Goal: Task Accomplishment & Management: Use online tool/utility

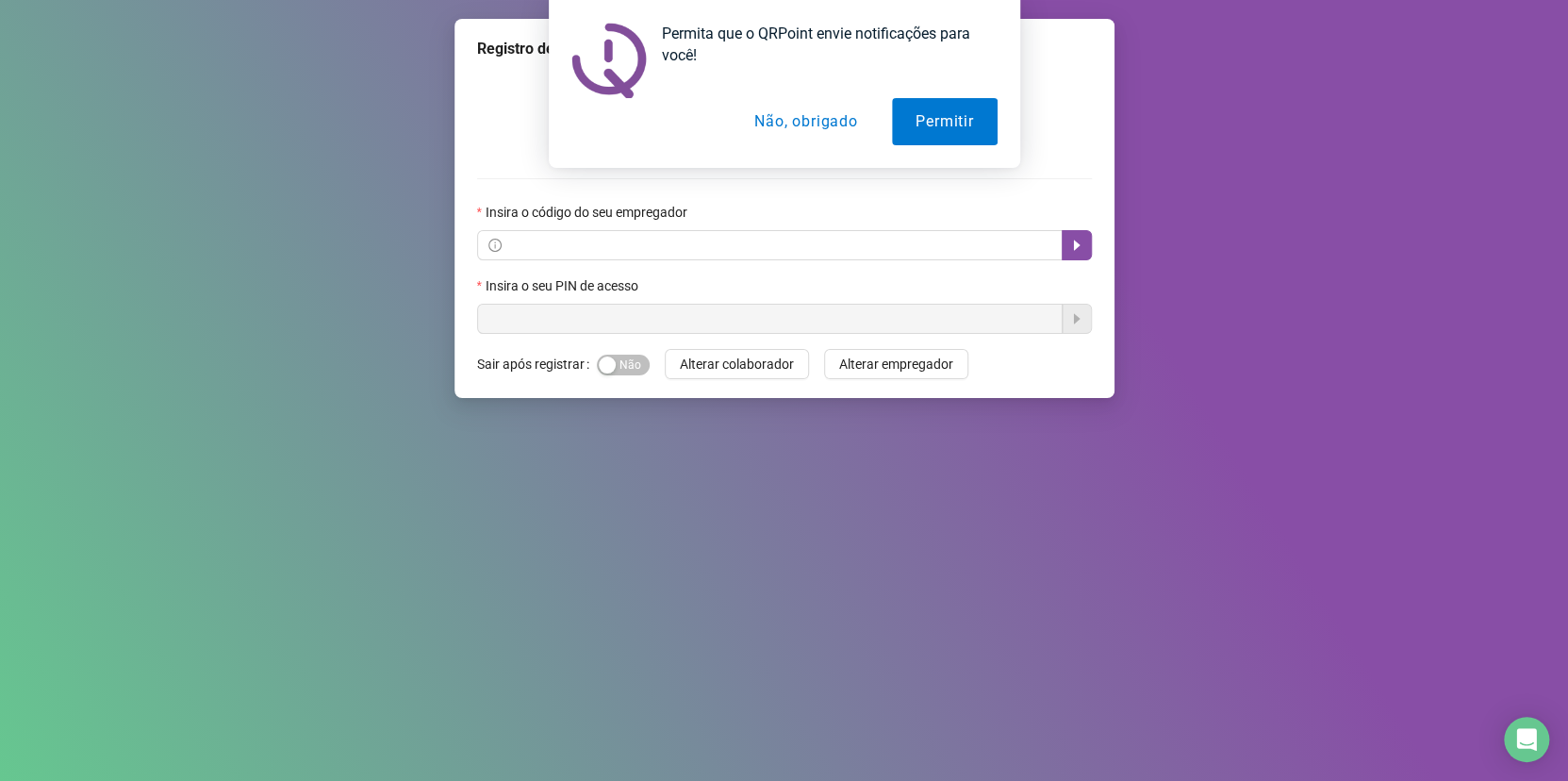
click at [134, 282] on div "Registro de ponto web Insira o código do seu empregador Insira o seu PIN de ace…" at bounding box center [784, 390] width 1568 height 781
click at [935, 134] on button "Permitir" at bounding box center [944, 122] width 105 height 47
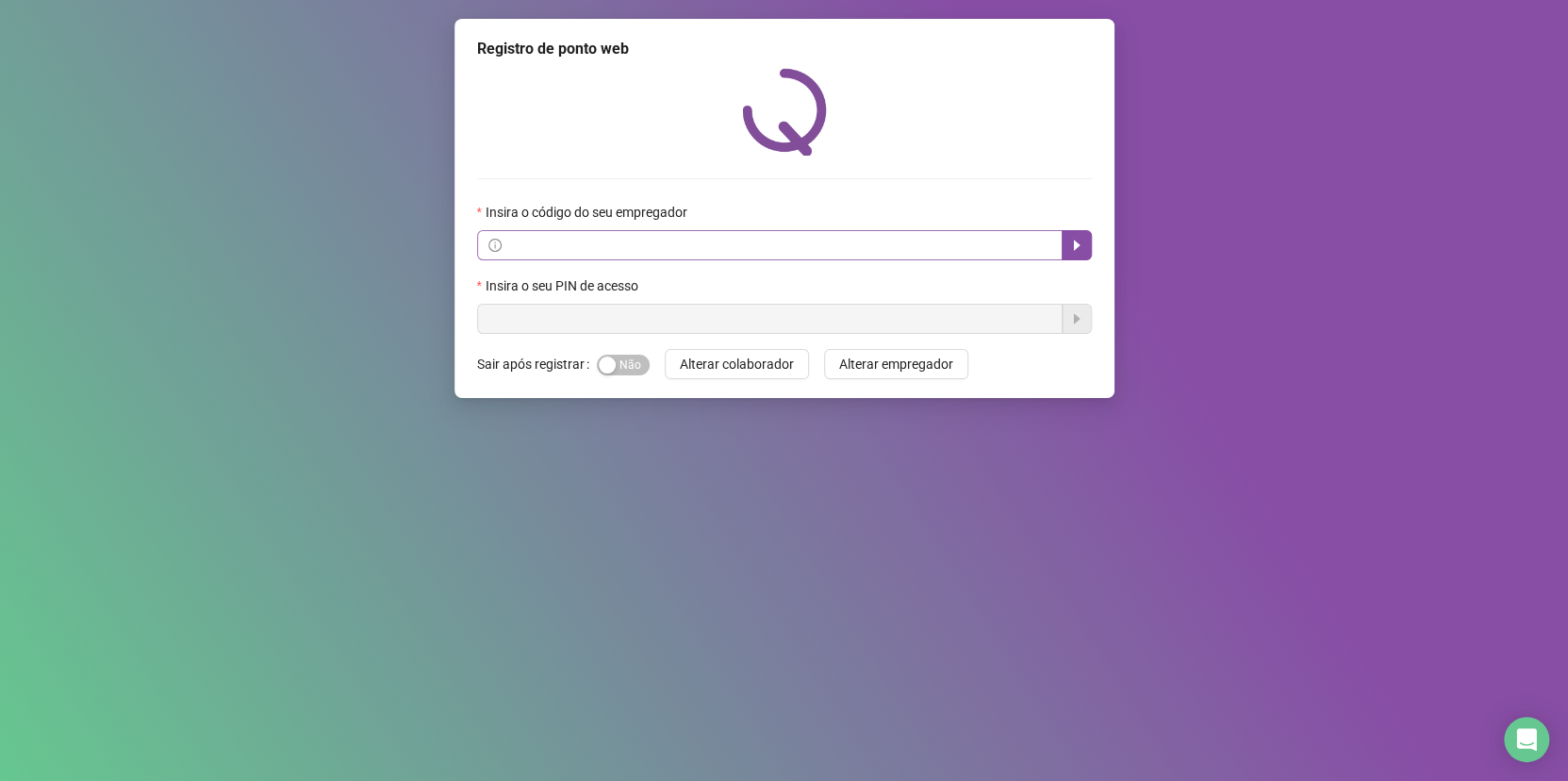
click at [569, 232] on span at bounding box center [770, 245] width 586 height 30
click at [568, 233] on span at bounding box center [770, 245] width 586 height 30
drag, startPoint x: 508, startPoint y: 379, endPoint x: 823, endPoint y: 495, distance: 335.7
click at [499, 375] on label "Sair após registrar" at bounding box center [537, 364] width 120 height 30
click at [314, 257] on div "Registro de ponto web Insira o código do seu empregador Insira o seu PIN de ace…" at bounding box center [784, 390] width 1568 height 781
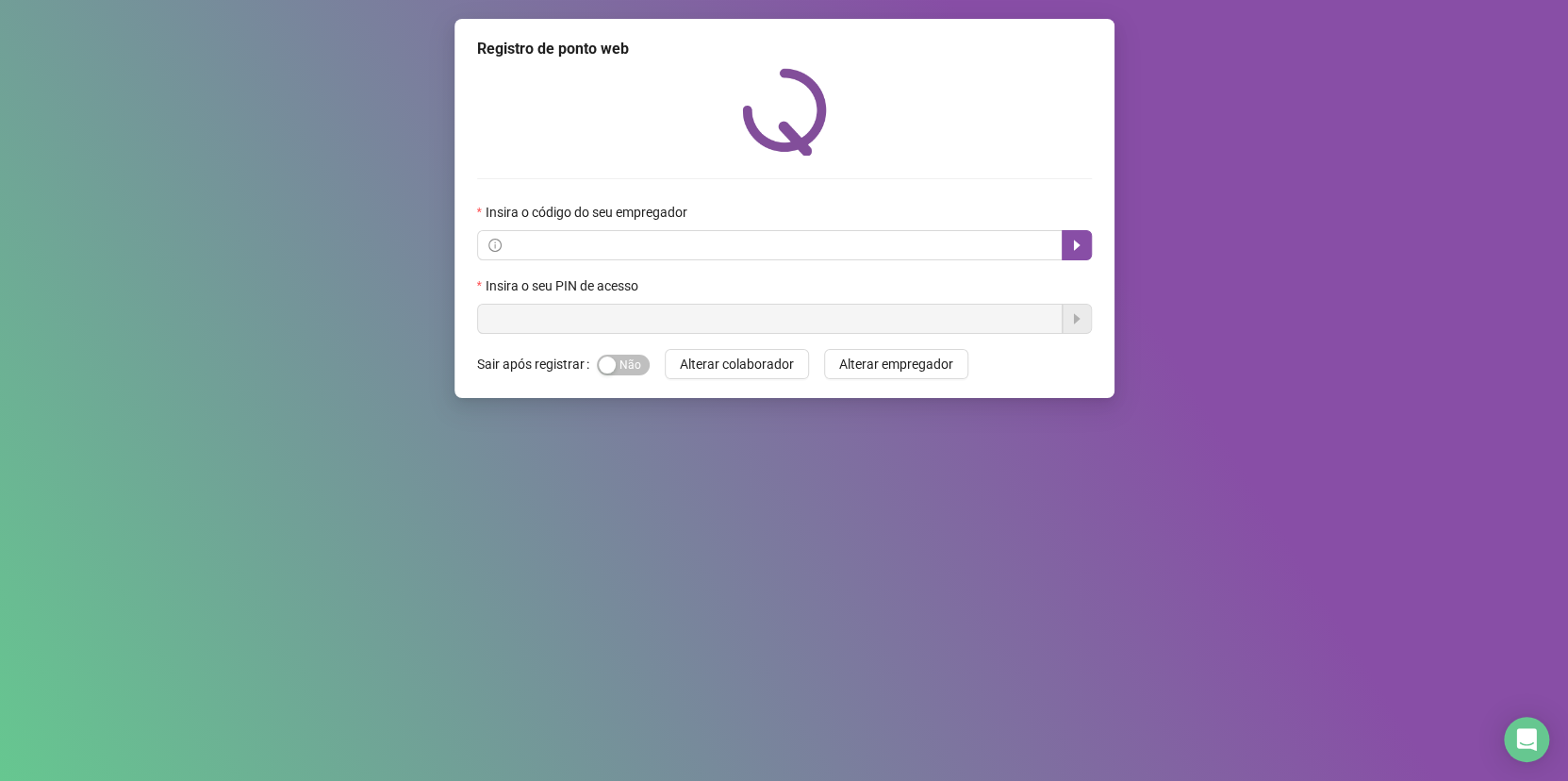
click at [310, 282] on div "Registro de ponto web Insira o código do seu empregador Insira o seu PIN de ace…" at bounding box center [784, 390] width 1568 height 781
click at [309, 251] on div "Registro de ponto web Insira o código do seu empregador Insira o seu PIN de ace…" at bounding box center [784, 390] width 1568 height 781
drag, startPoint x: 1244, startPoint y: 261, endPoint x: 1256, endPoint y: 283, distance: 25.1
click at [1256, 283] on div "Registro de ponto web Insira o código do seu empregador Insira o seu PIN de ace…" at bounding box center [784, 390] width 1568 height 781
click at [216, 473] on div "Registro de ponto web Insira o código do seu empregador Insira o seu PIN de ace…" at bounding box center [784, 390] width 1568 height 781
